Goal: Check status: Check status

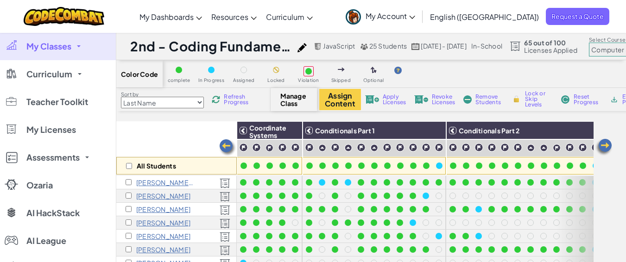
select select "5632661322961295f9428638"
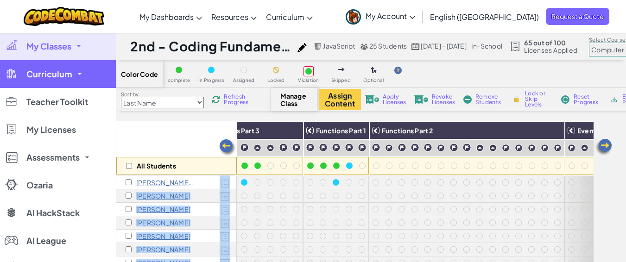
click at [72, 70] on link "Curriculum" at bounding box center [58, 74] width 116 height 28
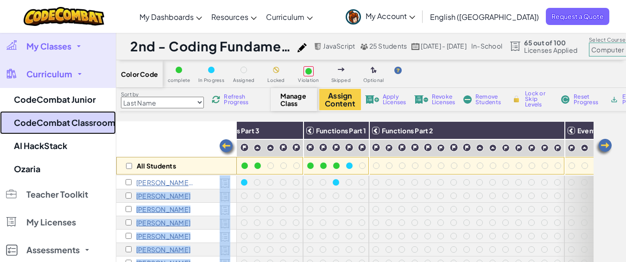
click at [95, 124] on link "CodeCombat Classroom" at bounding box center [58, 122] width 116 height 23
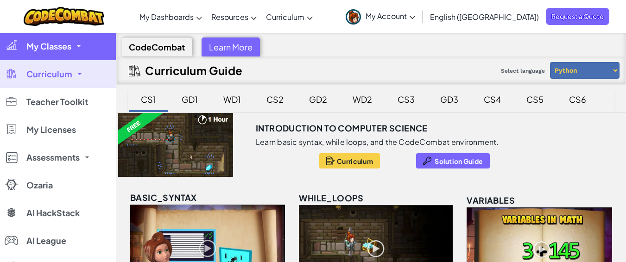
click at [78, 46] on span at bounding box center [79, 46] width 4 height 2
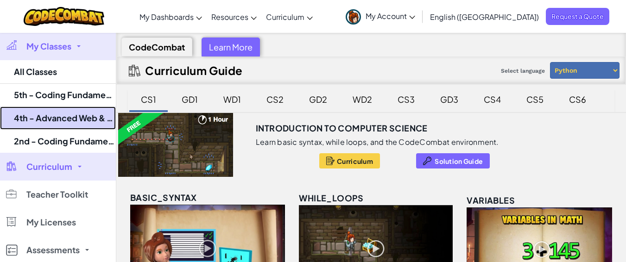
click at [75, 115] on link "4th - Advanced Web & Software - [PERSON_NAME] 2025" at bounding box center [58, 118] width 116 height 23
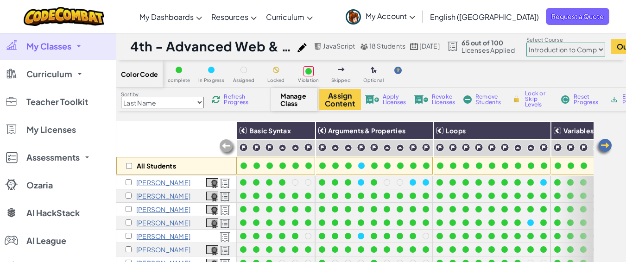
click at [605, 52] on select "Junior Introduction to Computer Science Game Development 1 Web Development 1 Co…" at bounding box center [566, 50] width 79 height 14
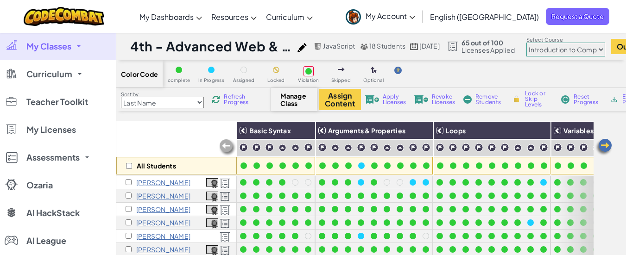
select select "5632661322961295f9428638"
click at [558, 43] on select "Junior Introduction to Computer Science Game Development 1 Web Development 1 Co…" at bounding box center [566, 50] width 79 height 14
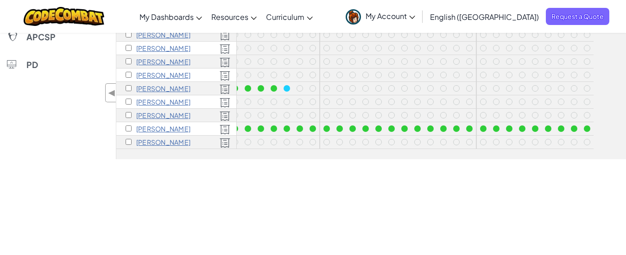
scroll to position [44, 0]
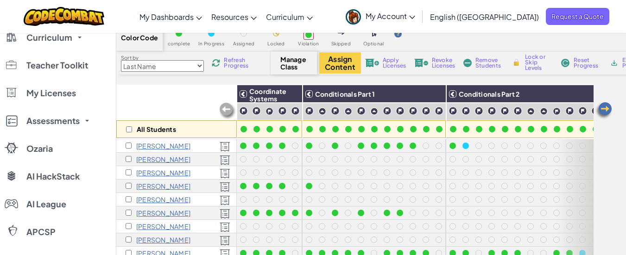
scroll to position [0, 0]
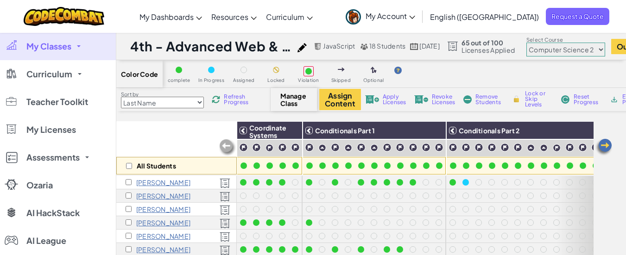
click at [228, 97] on span "Refresh Progress" at bounding box center [238, 99] width 29 height 11
click at [223, 96] on div "Refresh Progress" at bounding box center [232, 99] width 44 height 6
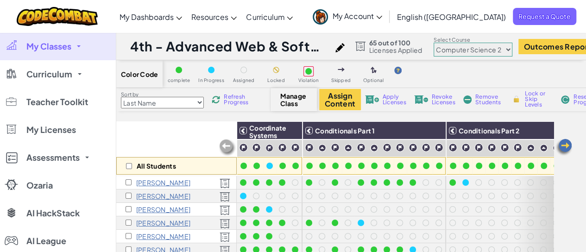
click at [236, 102] on span "Refresh Progress" at bounding box center [238, 99] width 29 height 11
click at [228, 104] on span "Refresh Progress" at bounding box center [238, 99] width 29 height 11
